Goal: Task Accomplishment & Management: Use online tool/utility

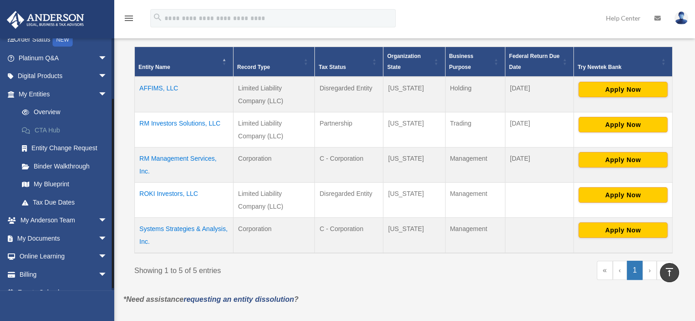
scroll to position [77, 0]
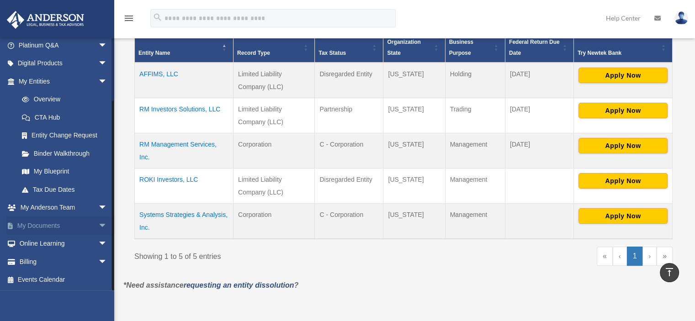
click at [52, 222] on link "My Documents arrow_drop_down" at bounding box center [63, 226] width 115 height 18
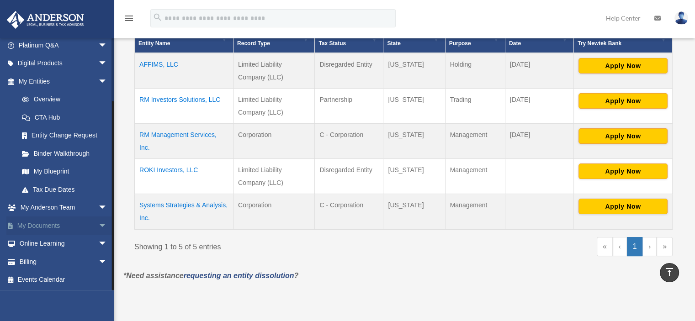
scroll to position [207, 0]
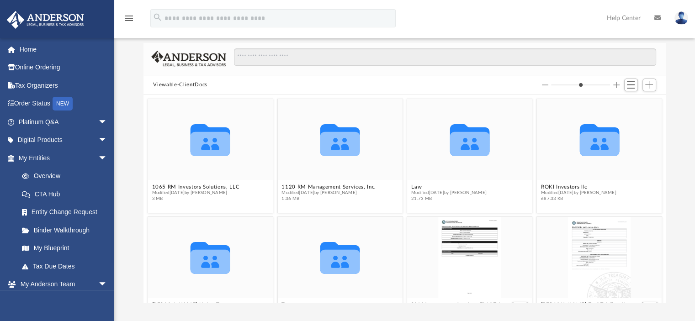
scroll to position [32, 0]
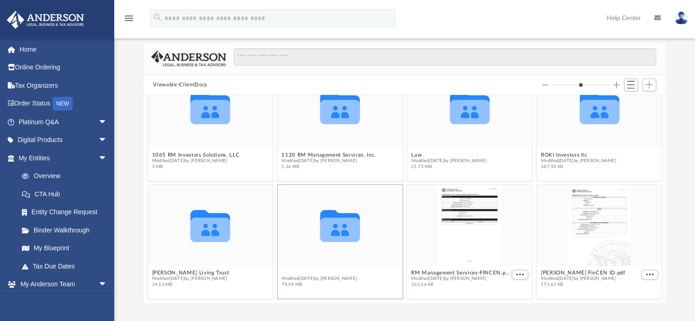
click at [338, 273] on button "Tax" at bounding box center [319, 273] width 75 height 6
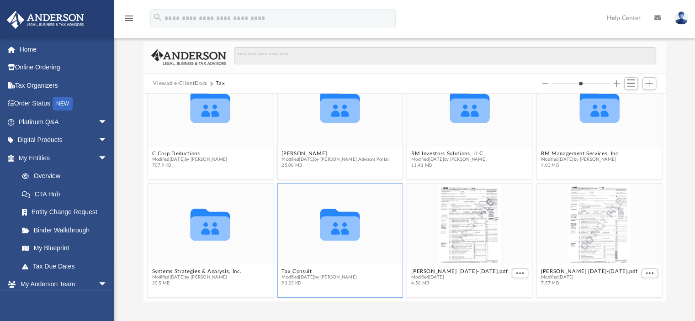
scroll to position [48, 0]
click at [202, 269] on div "Collaborated Folder C Corp Deductions Modified Fri Mar 21 2025 by George Demos …" at bounding box center [405, 197] width 523 height 208
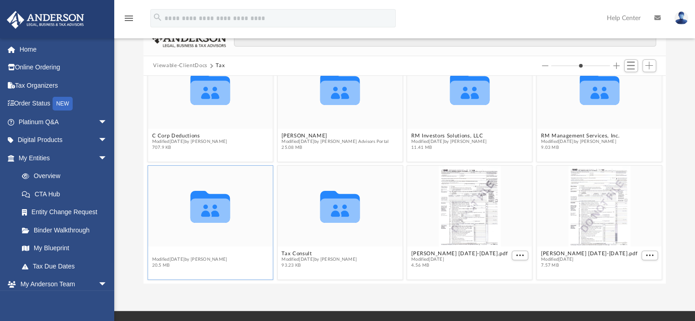
scroll to position [65, 0]
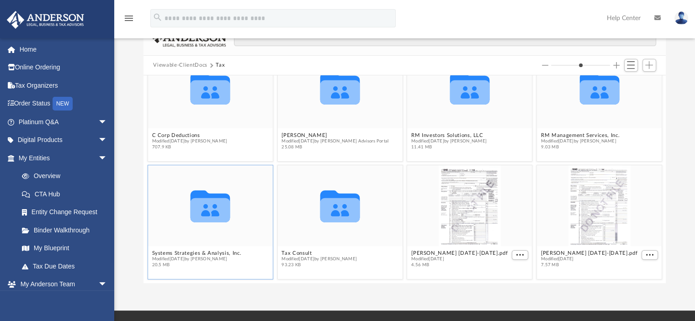
click at [207, 218] on icon "grid" at bounding box center [211, 210] width 40 height 24
click at [201, 252] on button "Systems Strategies & Analysis, Inc." at bounding box center [197, 254] width 90 height 6
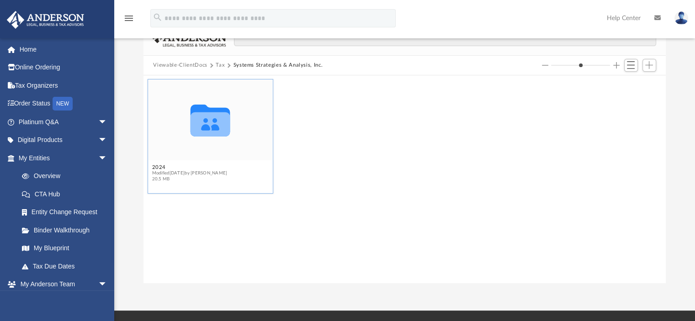
click at [207, 134] on icon "grid" at bounding box center [211, 124] width 40 height 24
click at [159, 166] on button "2024" at bounding box center [189, 168] width 75 height 6
click at [170, 166] on button "Digital Tax Organizer" at bounding box center [189, 168] width 75 height 6
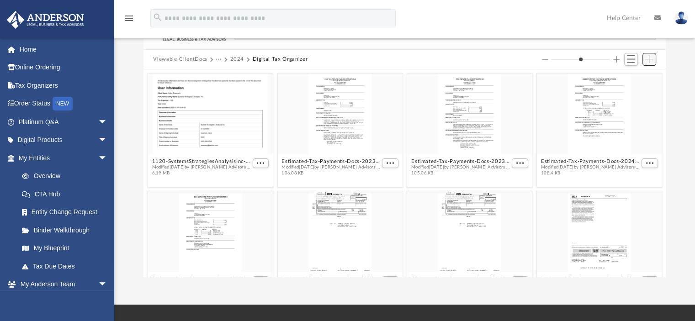
click at [650, 61] on span "Add" at bounding box center [650, 59] width 8 height 8
click at [630, 76] on li "Upload" at bounding box center [636, 78] width 29 height 10
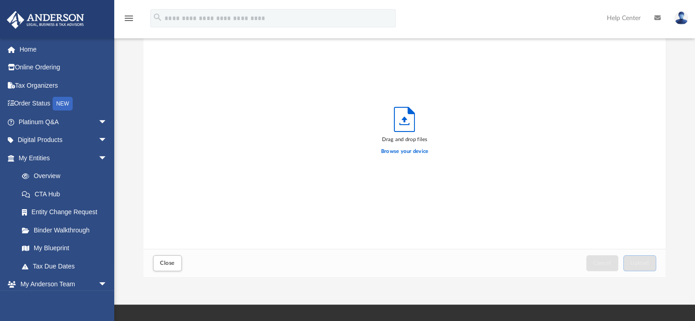
scroll to position [225, 516]
click at [400, 153] on label "Browse your device" at bounding box center [405, 152] width 48 height 8
click at [0, 0] on input "Browse your device" at bounding box center [0, 0] width 0 height 0
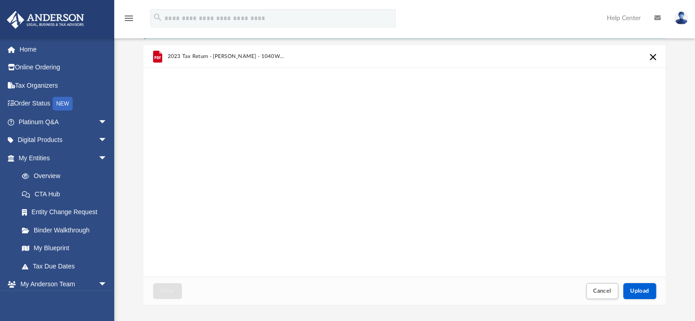
scroll to position [44, 0]
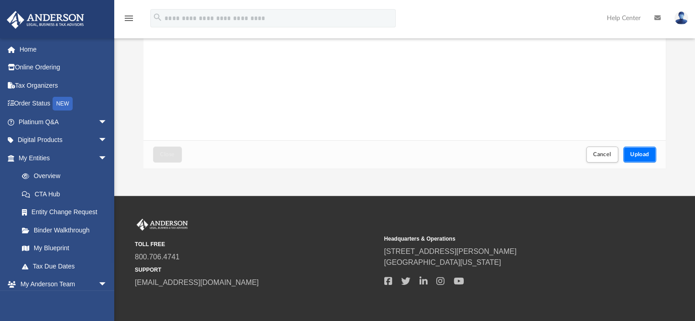
click at [640, 153] on span "Upload" at bounding box center [640, 154] width 19 height 5
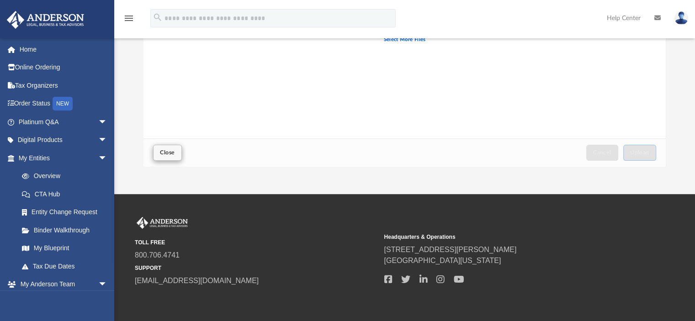
scroll to position [182, 0]
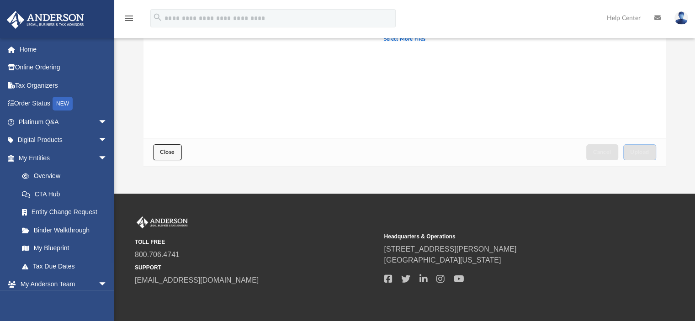
click at [166, 151] on span "Close" at bounding box center [167, 152] width 15 height 5
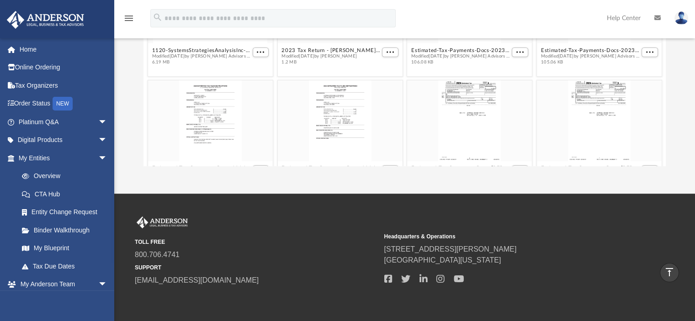
scroll to position [0, 0]
